Goal: Task Accomplishment & Management: Complete application form

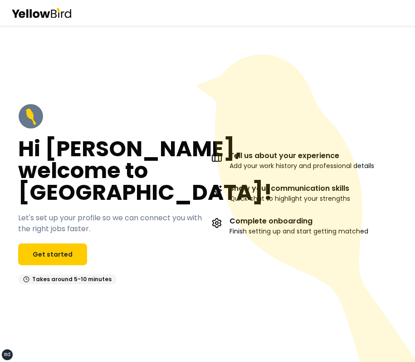
click at [314, 83] on icon at bounding box center [306, 207] width 220 height 307
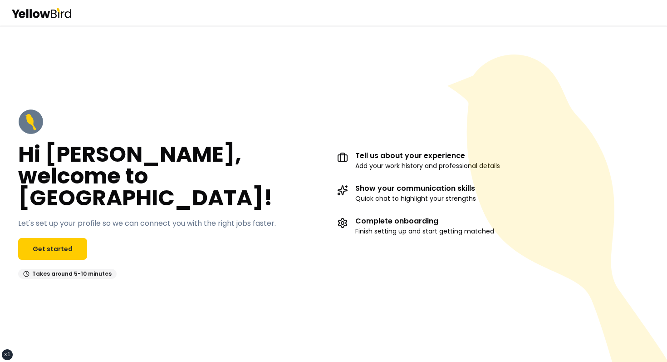
click at [180, 170] on h2 "Hi [PERSON_NAME], welcome to [GEOGRAPHIC_DATA]!" at bounding box center [174, 175] width 312 height 65
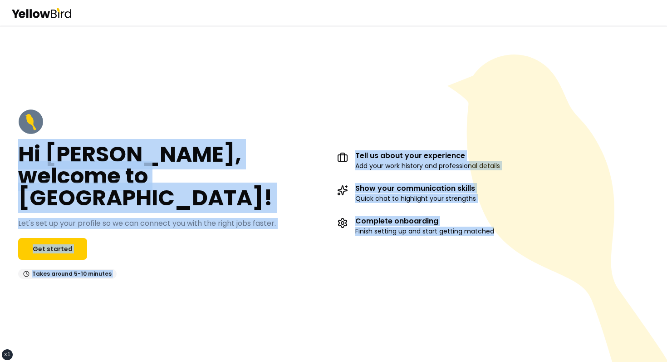
drag, startPoint x: 331, startPoint y: 135, endPoint x: 477, endPoint y: 223, distance: 170.4
click at [475, 222] on div "Hi David, welcome to YellowBird! Let's set up your profile so we can connect yo…" at bounding box center [333, 193] width 667 height 336
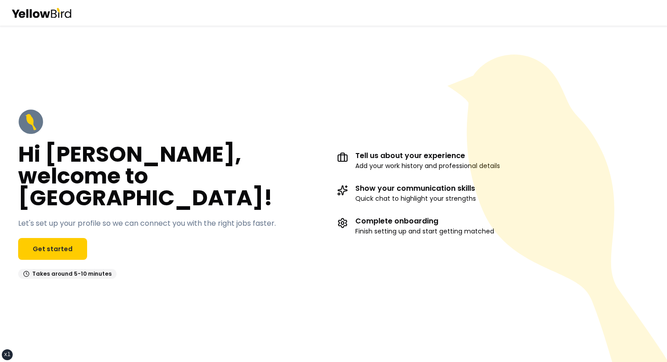
click at [519, 239] on icon at bounding box center [560, 221] width 224 height 334
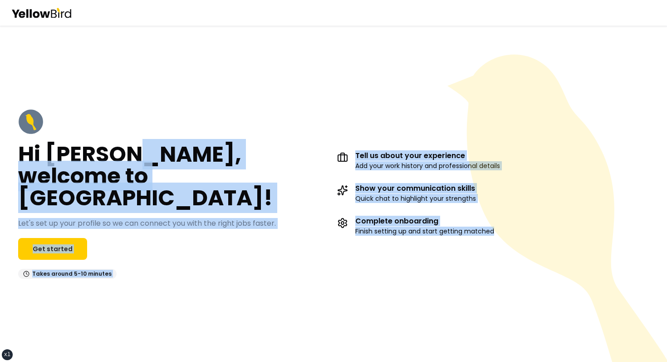
drag, startPoint x: 519, startPoint y: 239, endPoint x: 203, endPoint y: 174, distance: 322.6
click at [211, 179] on div "Hi David, welcome to YellowBird! Let's set up your profile so we can connect yo…" at bounding box center [333, 193] width 667 height 336
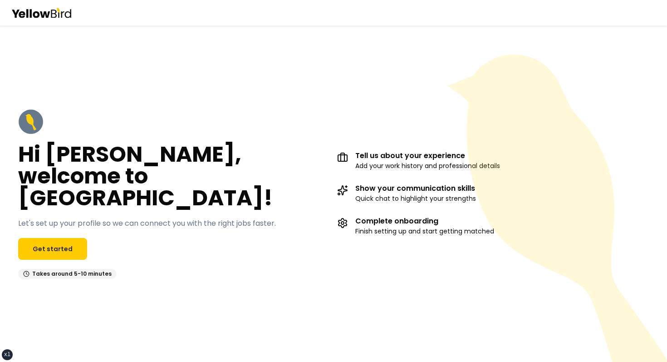
click at [27, 110] on div "Hi David, welcome to YellowBird! Let's set up your profile so we can connect yo…" at bounding box center [333, 194] width 667 height 206
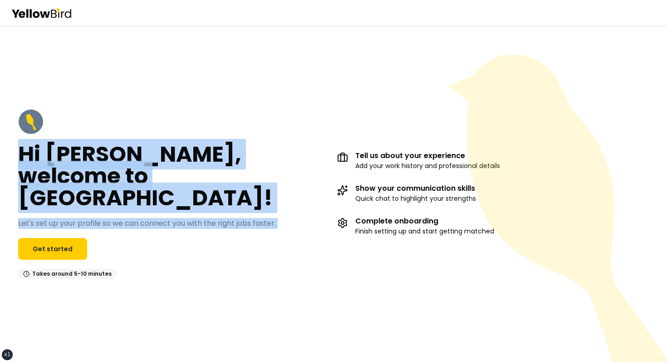
drag, startPoint x: 27, startPoint y: 110, endPoint x: 161, endPoint y: 252, distance: 195.9
click at [160, 251] on div "Hi David, welcome to YellowBird! Let's set up your profile so we can connect yo…" at bounding box center [333, 194] width 667 height 206
click at [161, 252] on div "Hi David, welcome to YellowBird! Let's set up your profile so we can connect yo…" at bounding box center [174, 194] width 312 height 170
drag, startPoint x: 161, startPoint y: 252, endPoint x: 24, endPoint y: 128, distance: 185.4
click at [25, 128] on div "Hi David, welcome to YellowBird! Let's set up your profile so we can connect yo…" at bounding box center [174, 194] width 312 height 170
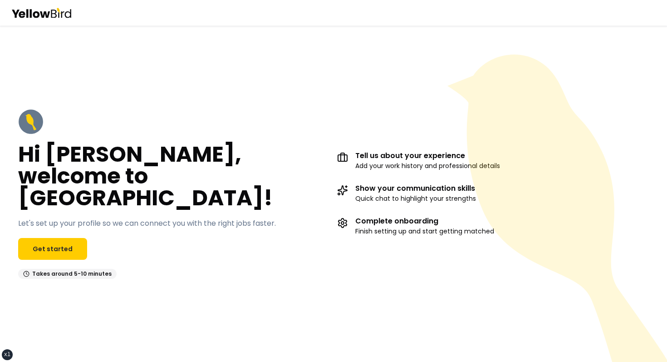
click at [24, 128] on icon at bounding box center [31, 121] width 25 height 25
